Goal: Task Accomplishment & Management: Use online tool/utility

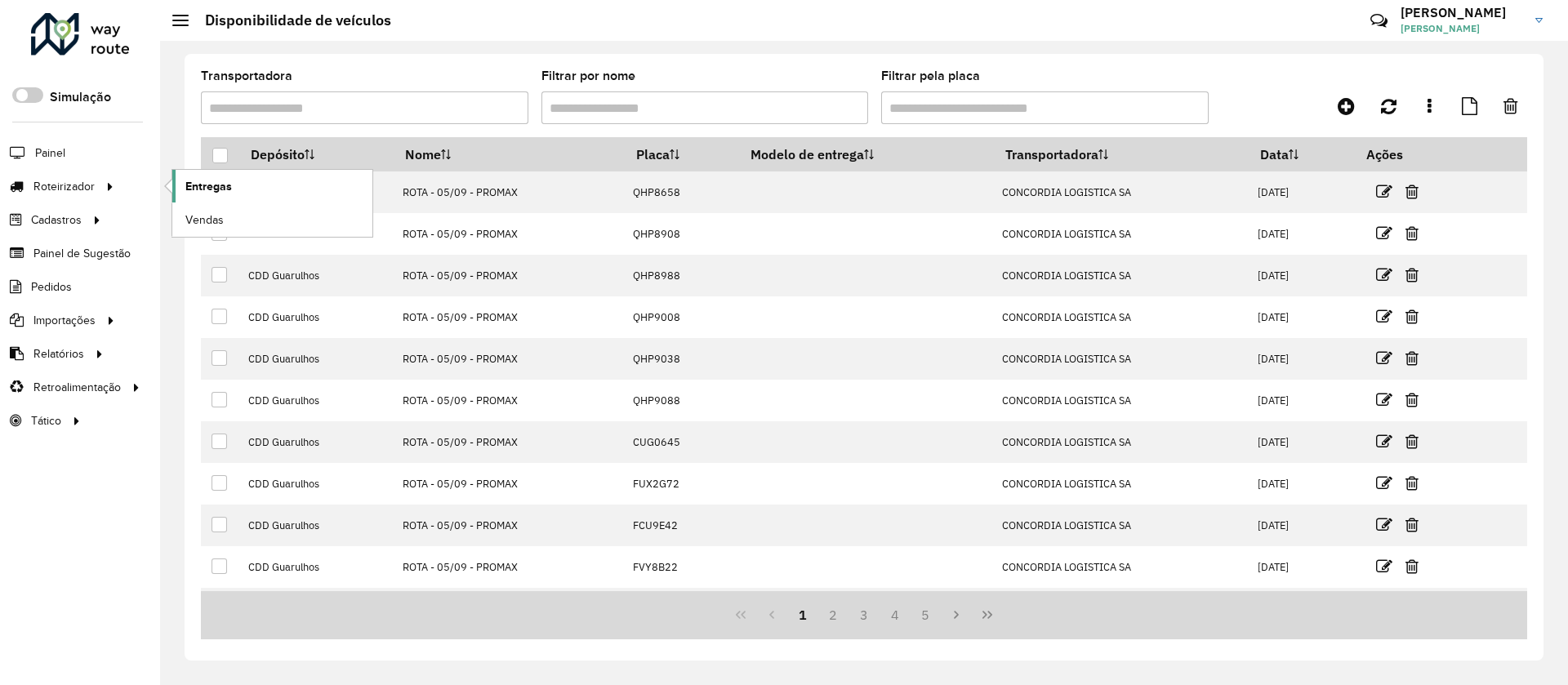
click at [218, 182] on span "Entregas" at bounding box center [208, 186] width 46 height 17
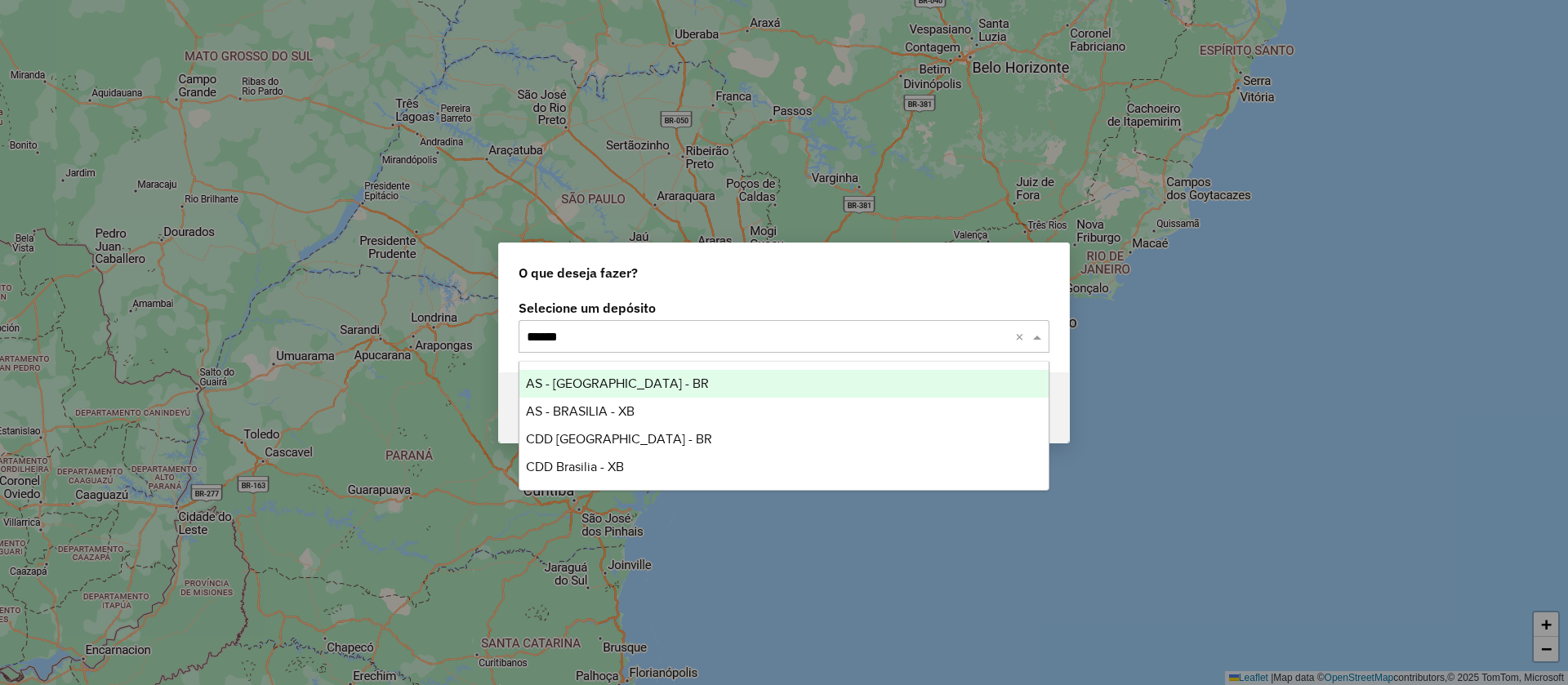
type input "*******"
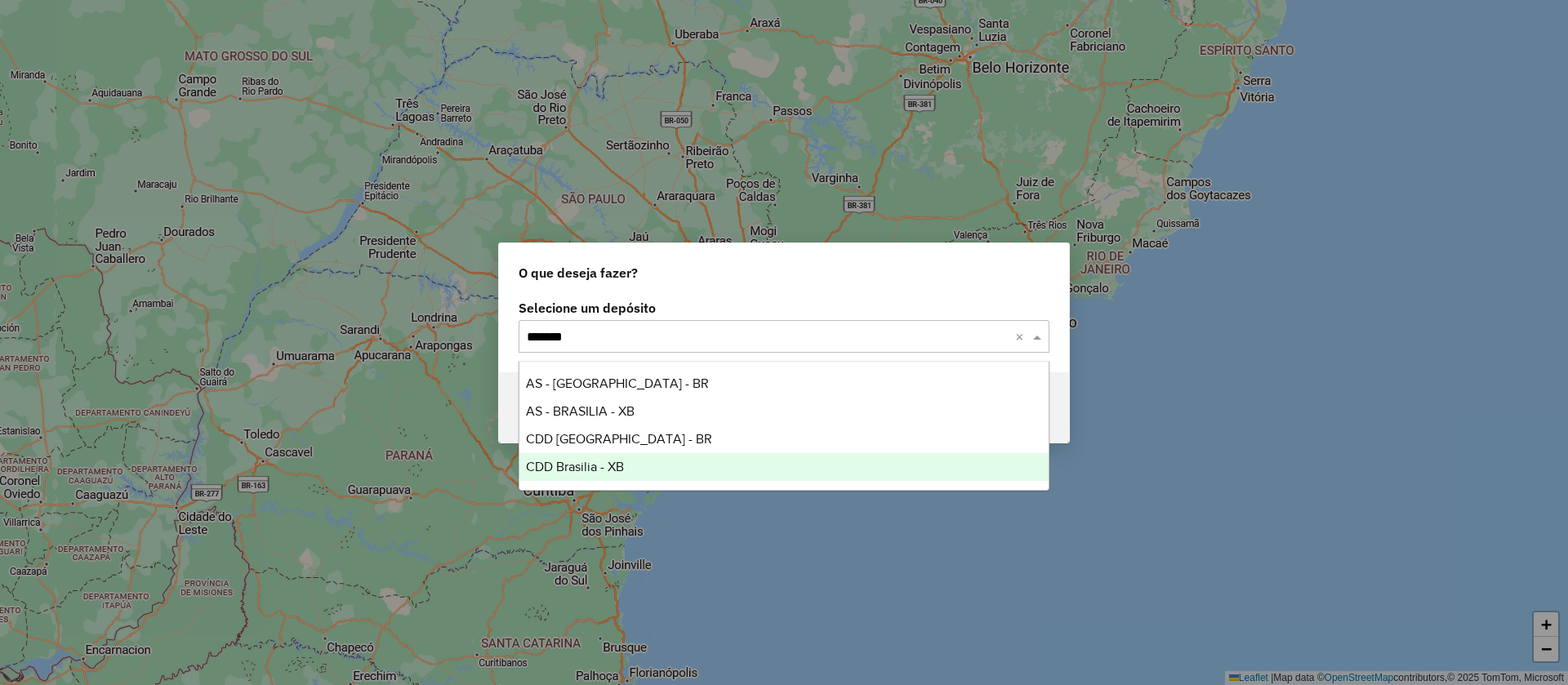
click at [607, 462] on span "CDD Brasilia - XB" at bounding box center [574, 465] width 98 height 14
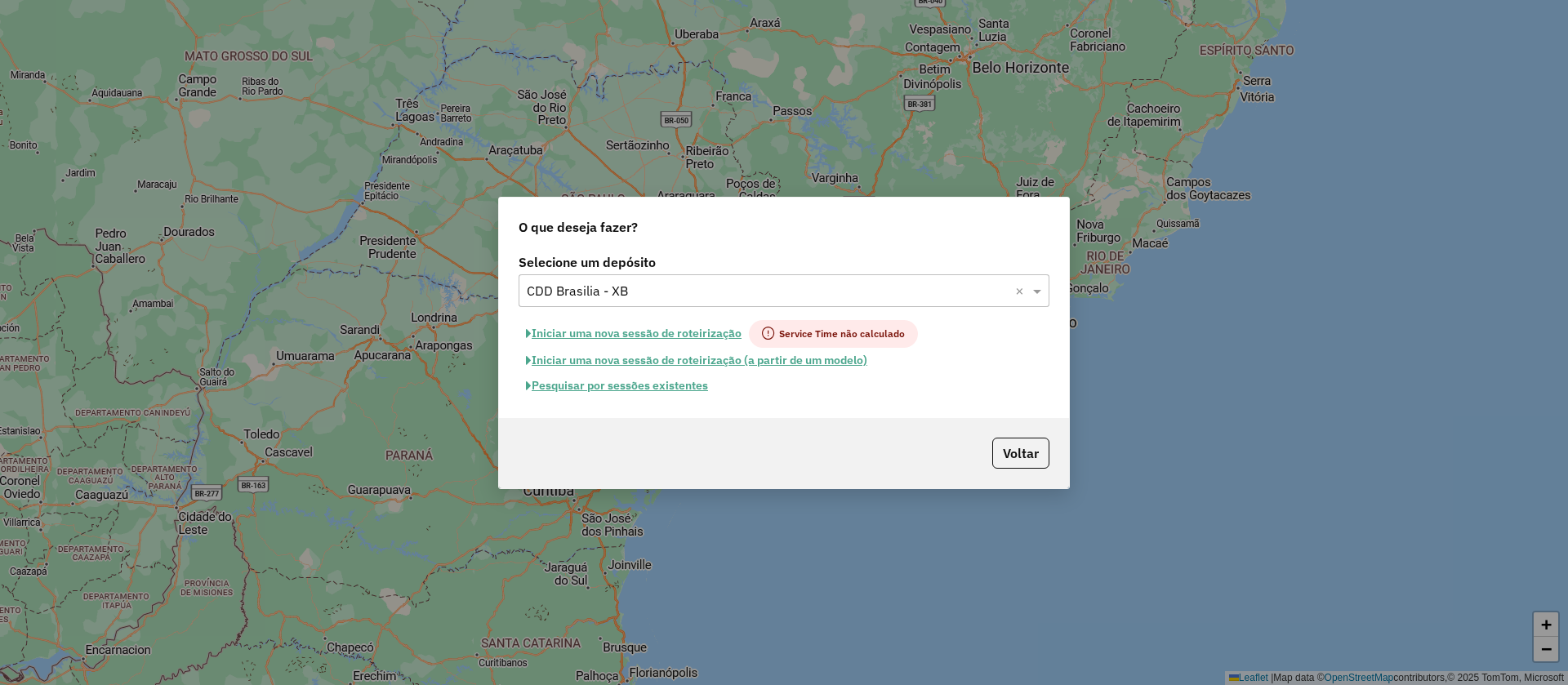
click at [683, 381] on button "Pesquisar por sessões existentes" at bounding box center [617, 386] width 197 height 25
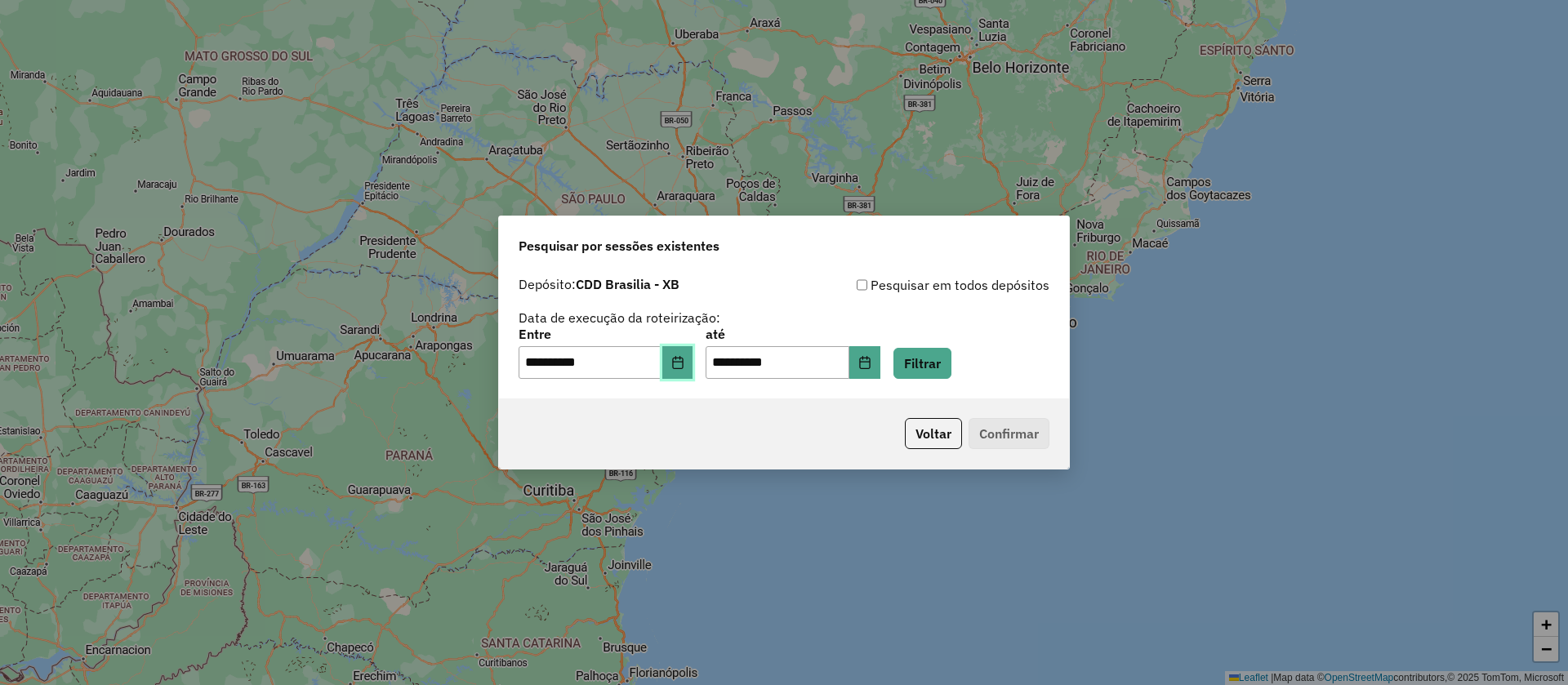
click at [691, 352] on button "Choose Date" at bounding box center [677, 362] width 31 height 33
click at [951, 357] on button "Filtrar" at bounding box center [922, 363] width 58 height 31
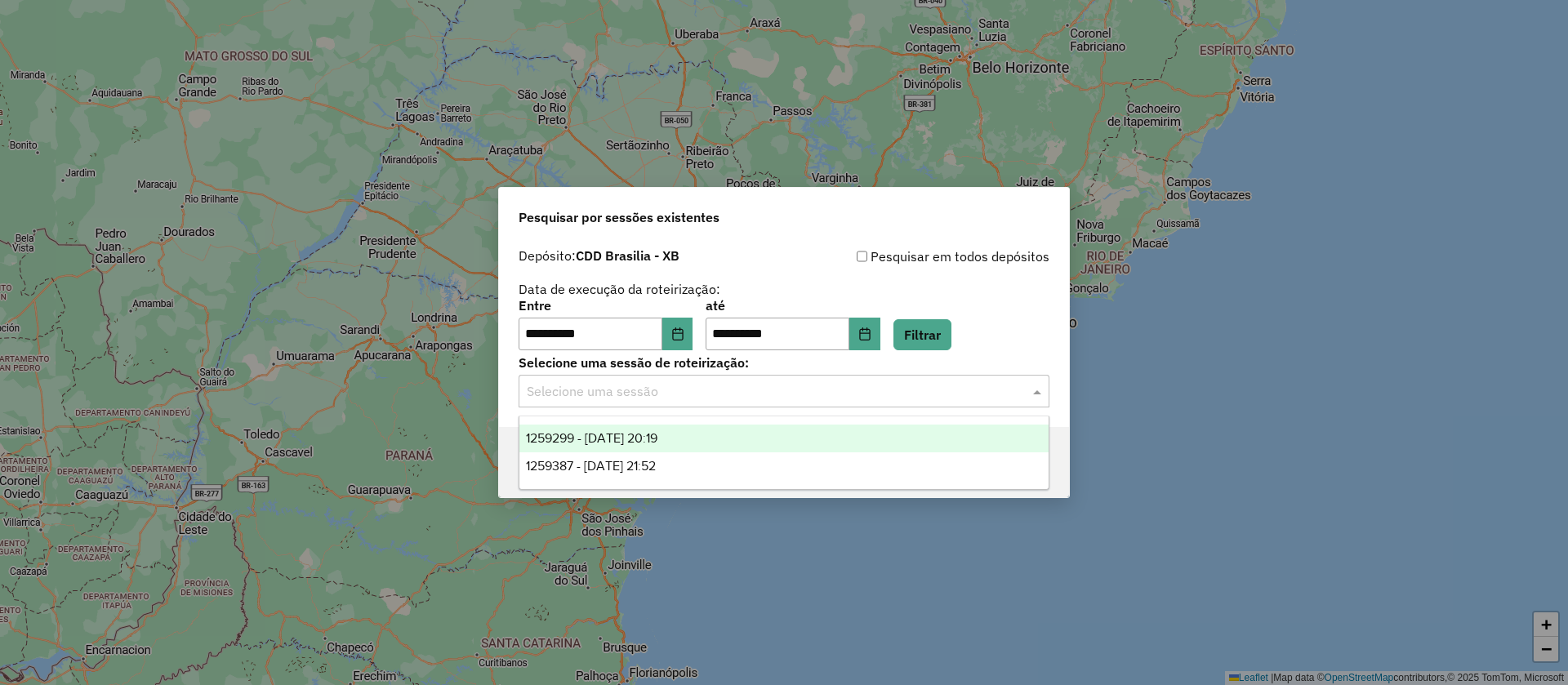
click at [676, 394] on input "text" at bounding box center [767, 392] width 482 height 20
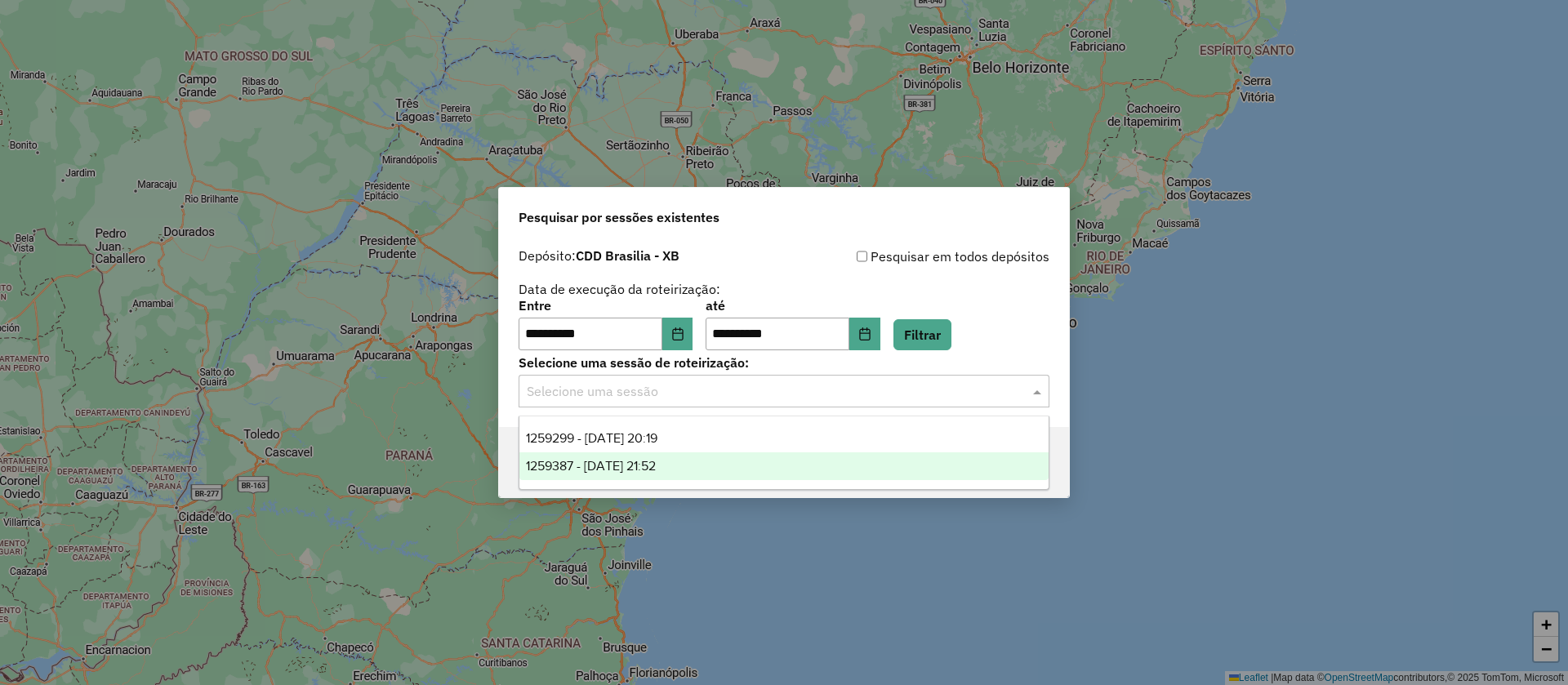
click at [656, 467] on span "1259387 - [DATE] 21:52" at bounding box center [590, 464] width 130 height 14
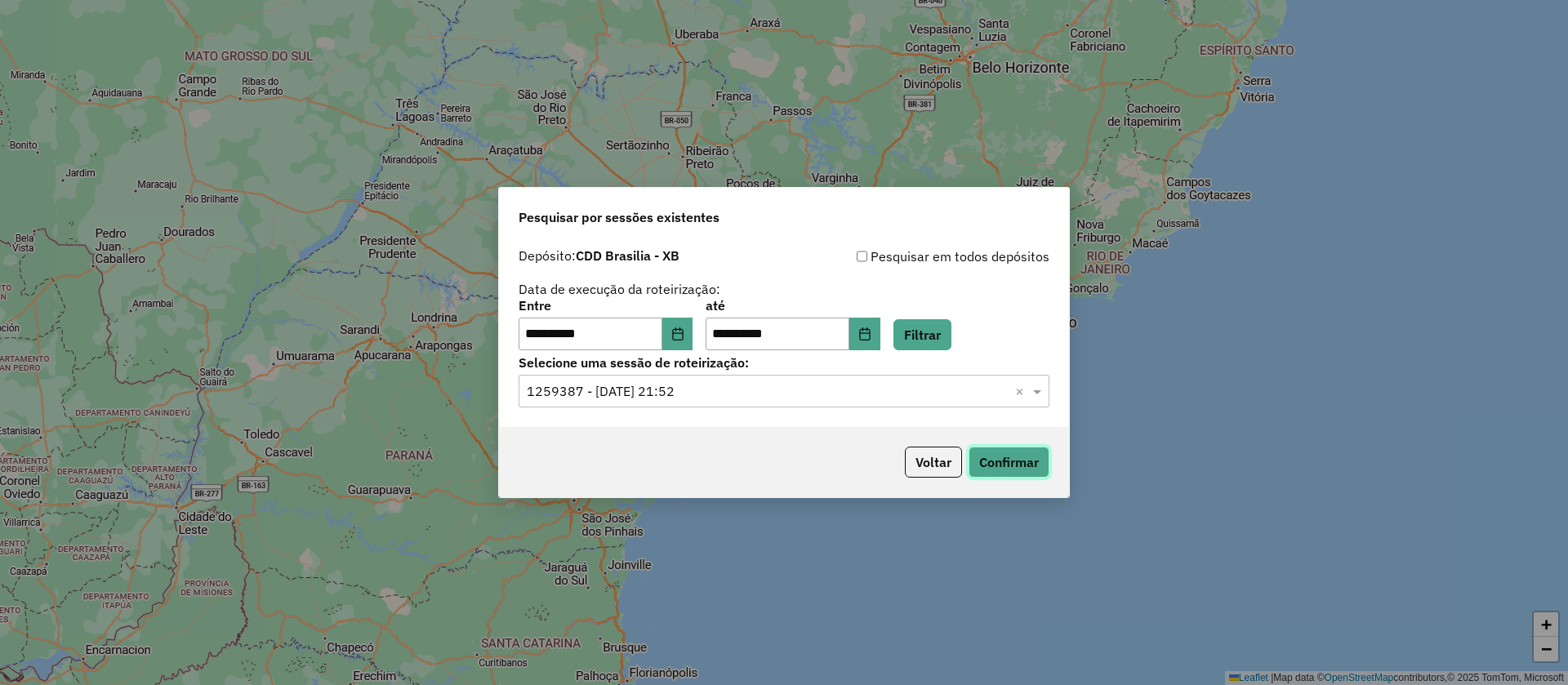
click at [1017, 461] on button "Confirmar" at bounding box center [1008, 462] width 80 height 31
